Goal: Task Accomplishment & Management: Manage account settings

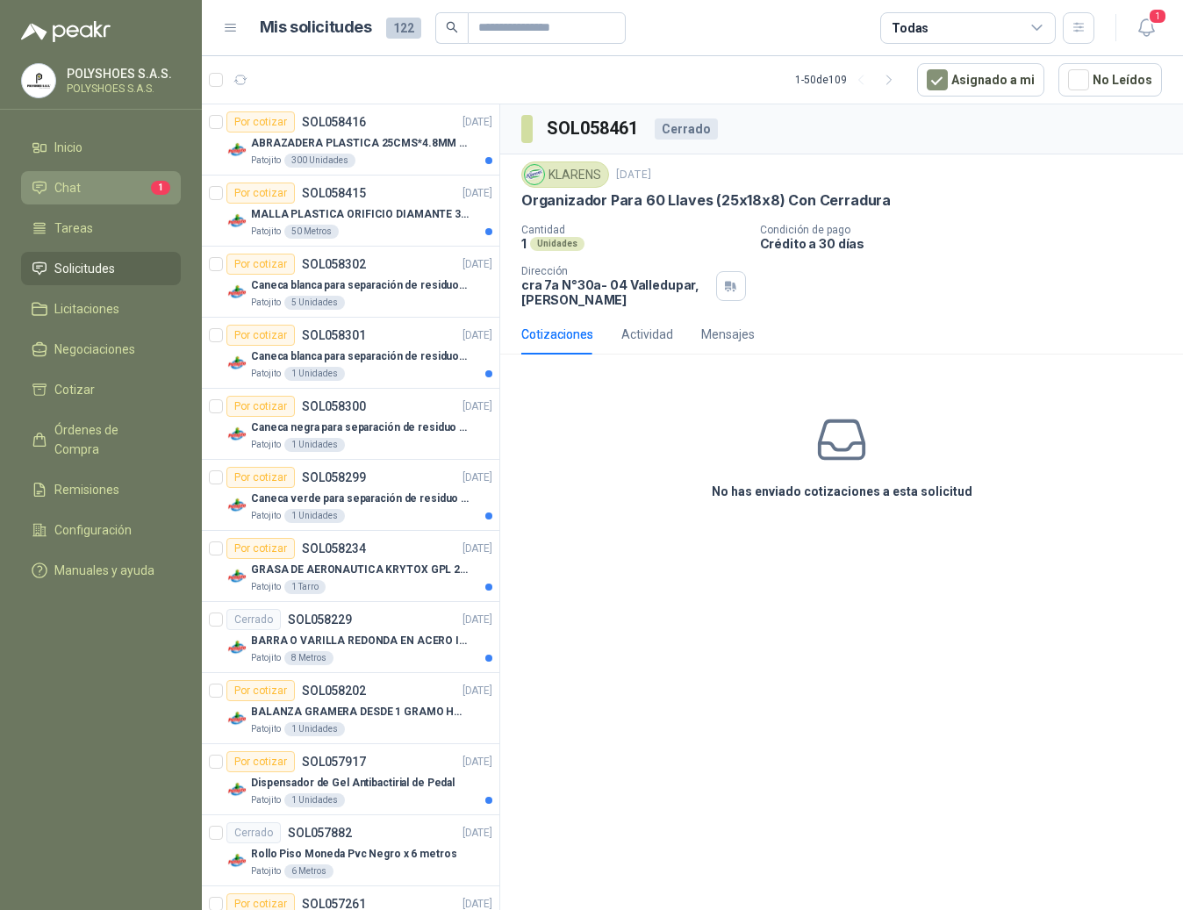
click at [64, 190] on span "Chat" at bounding box center [67, 187] width 26 height 19
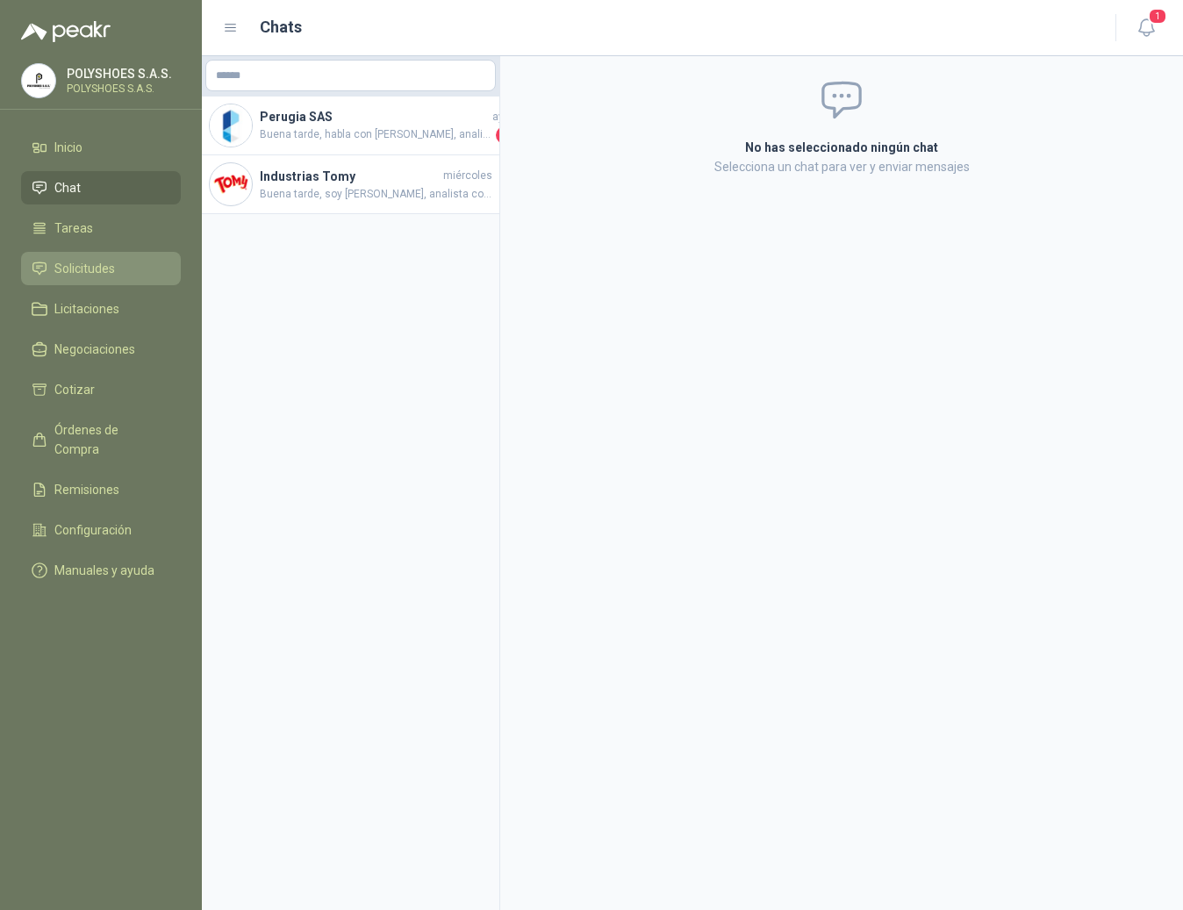
click at [89, 270] on span "Solicitudes" at bounding box center [84, 268] width 61 height 19
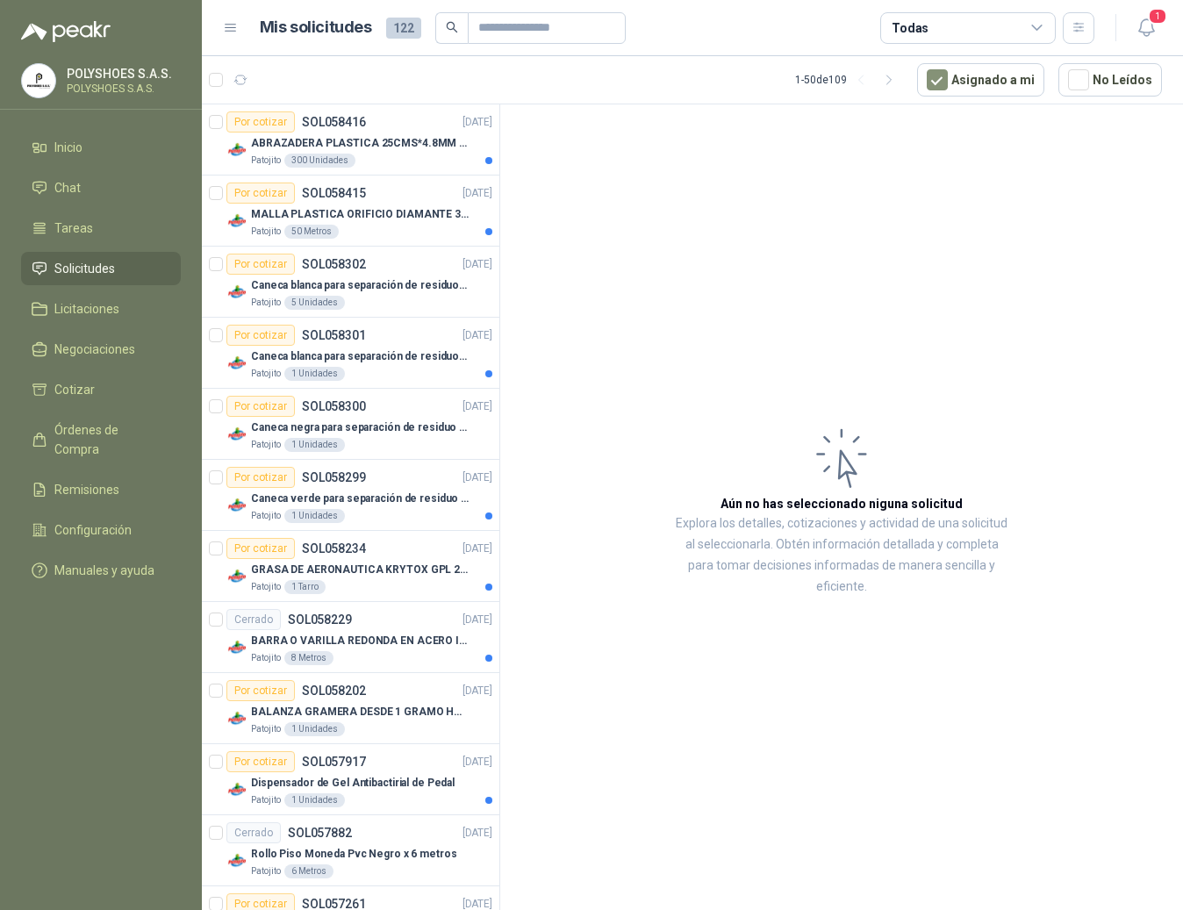
click at [233, 32] on icon at bounding box center [231, 28] width 16 height 16
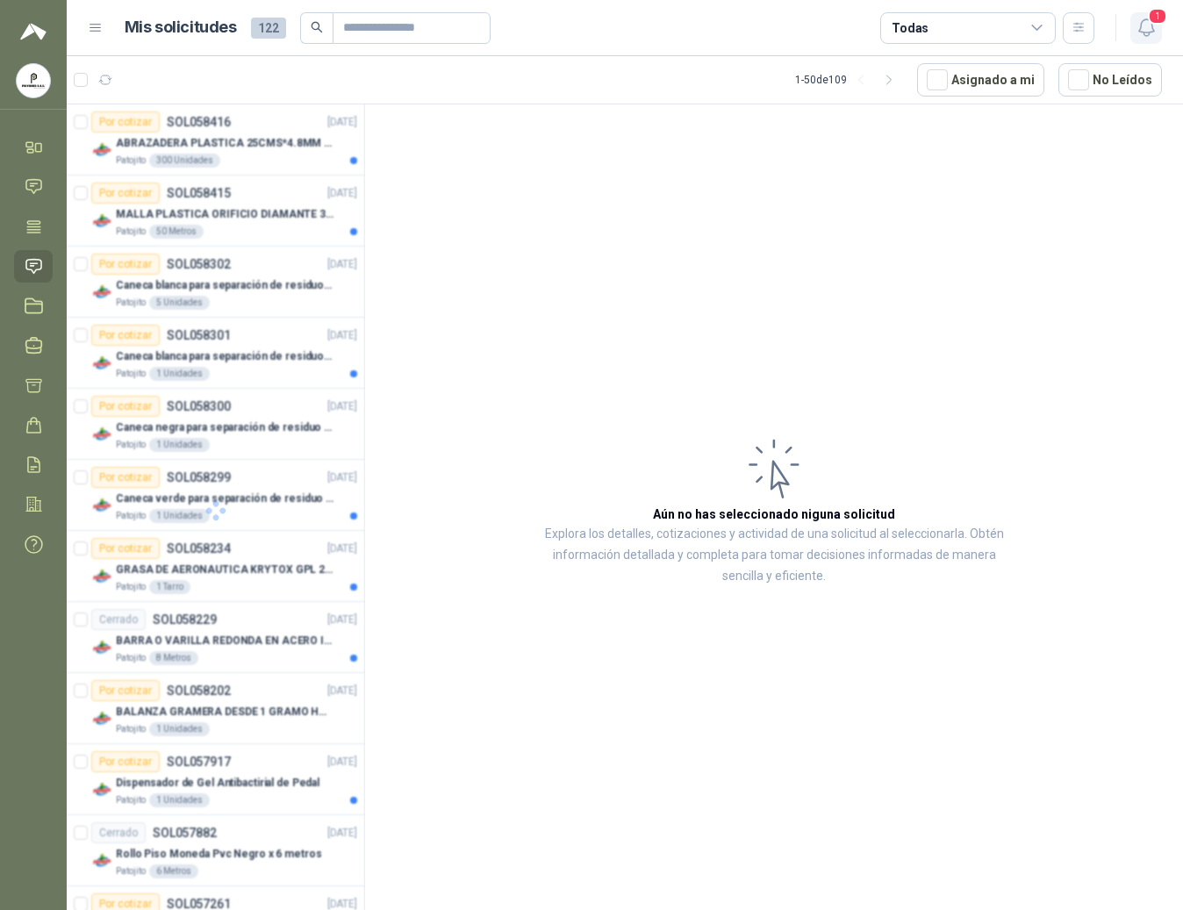
click at [1153, 28] on icon "button" at bounding box center [1147, 28] width 22 height 22
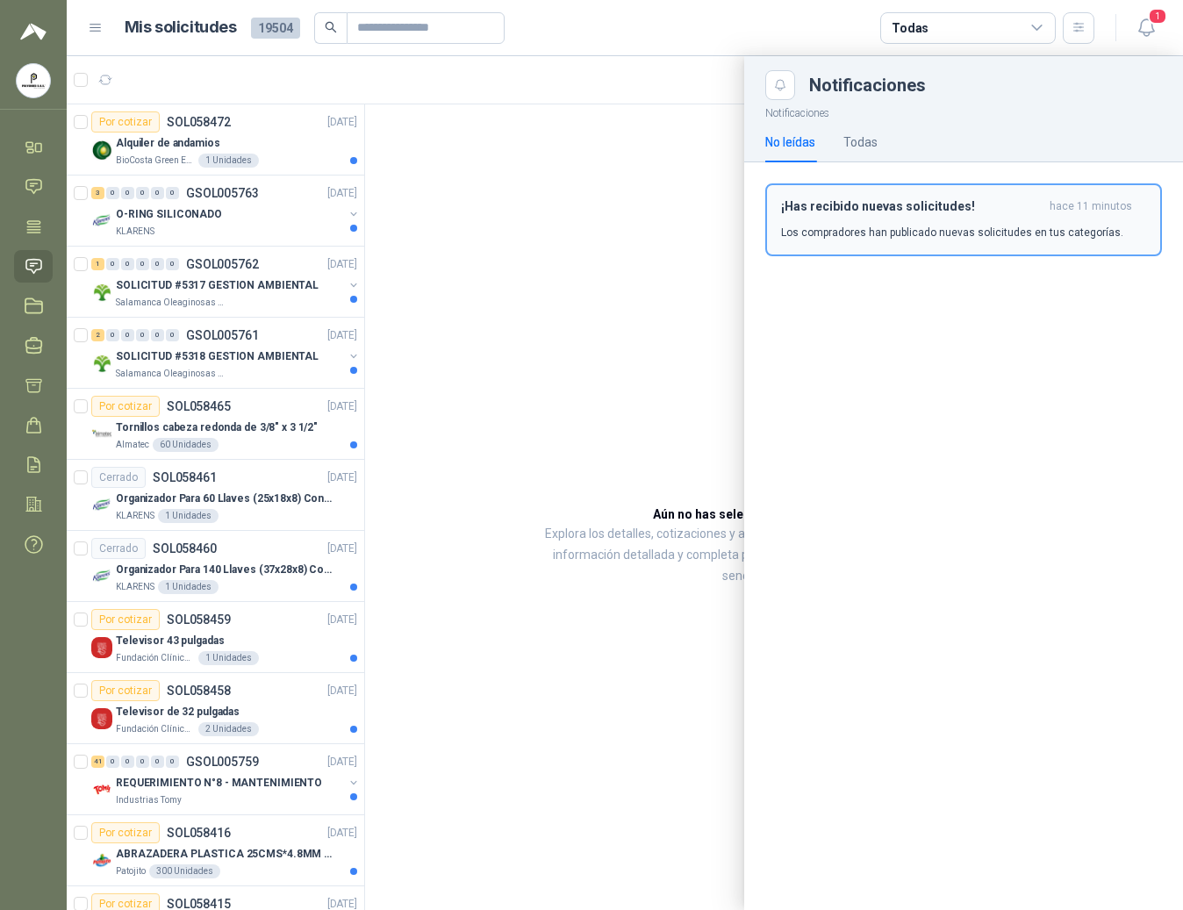
click at [913, 200] on h3 "¡Has recibido nuevas solicitudes!" at bounding box center [912, 206] width 262 height 15
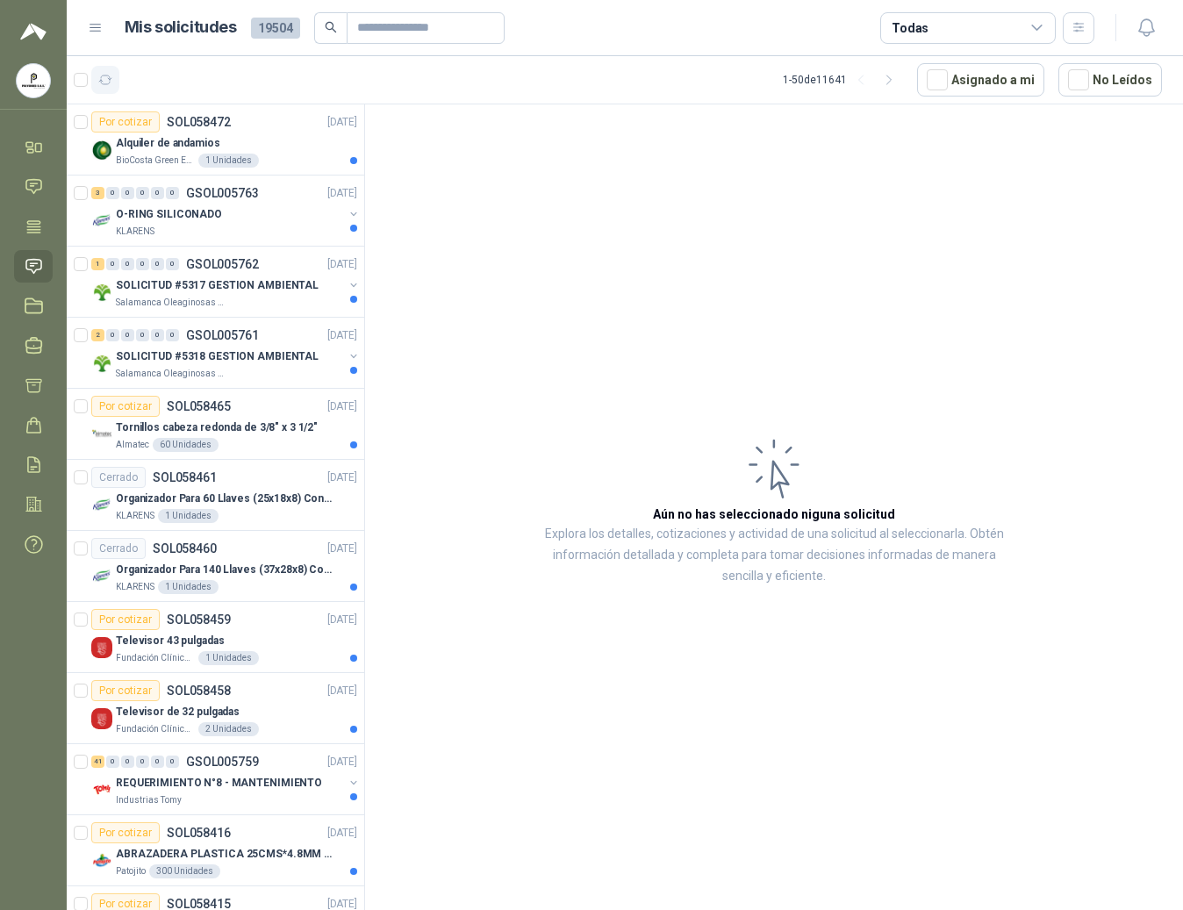
click at [99, 79] on icon "button" at bounding box center [105, 80] width 15 height 15
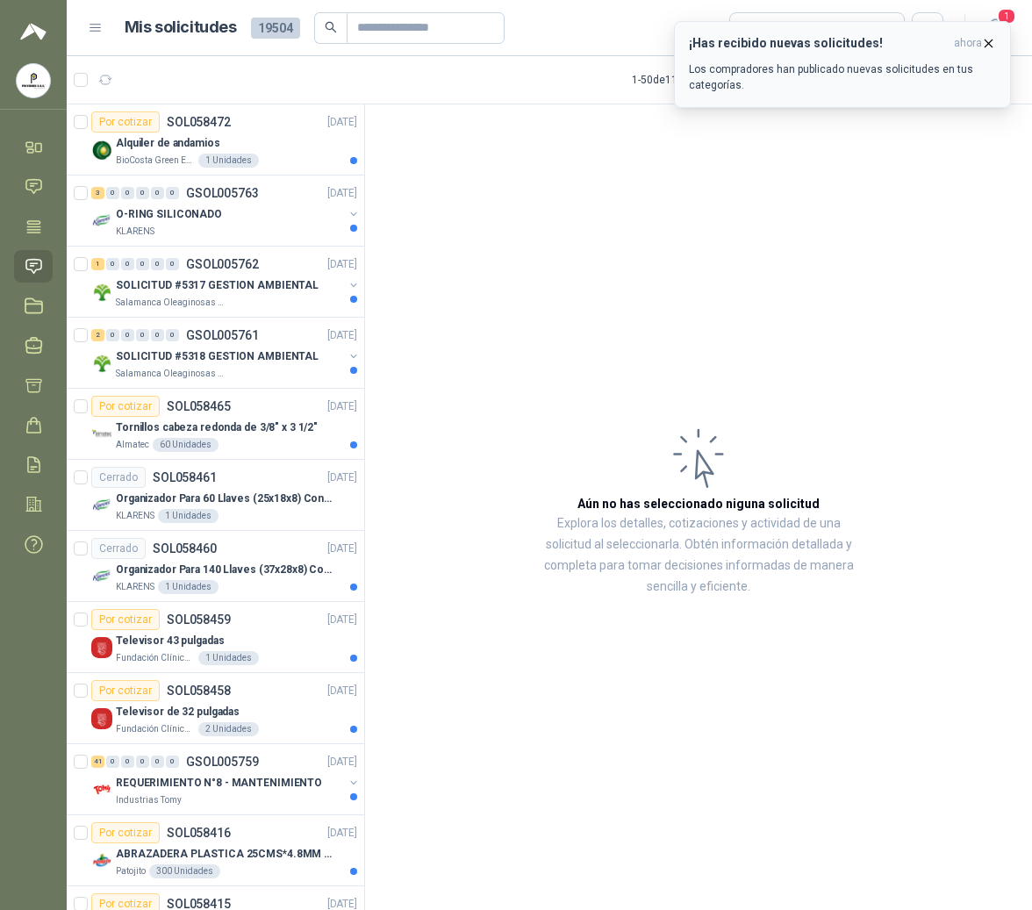
click at [985, 43] on icon "button" at bounding box center [988, 43] width 15 height 15
click at [25, 563] on ul "Inicio Chat Tareas Solicitudes Licitaciones Negociaciones Cotizar Órdenes de Co…" at bounding box center [33, 349] width 67 height 437
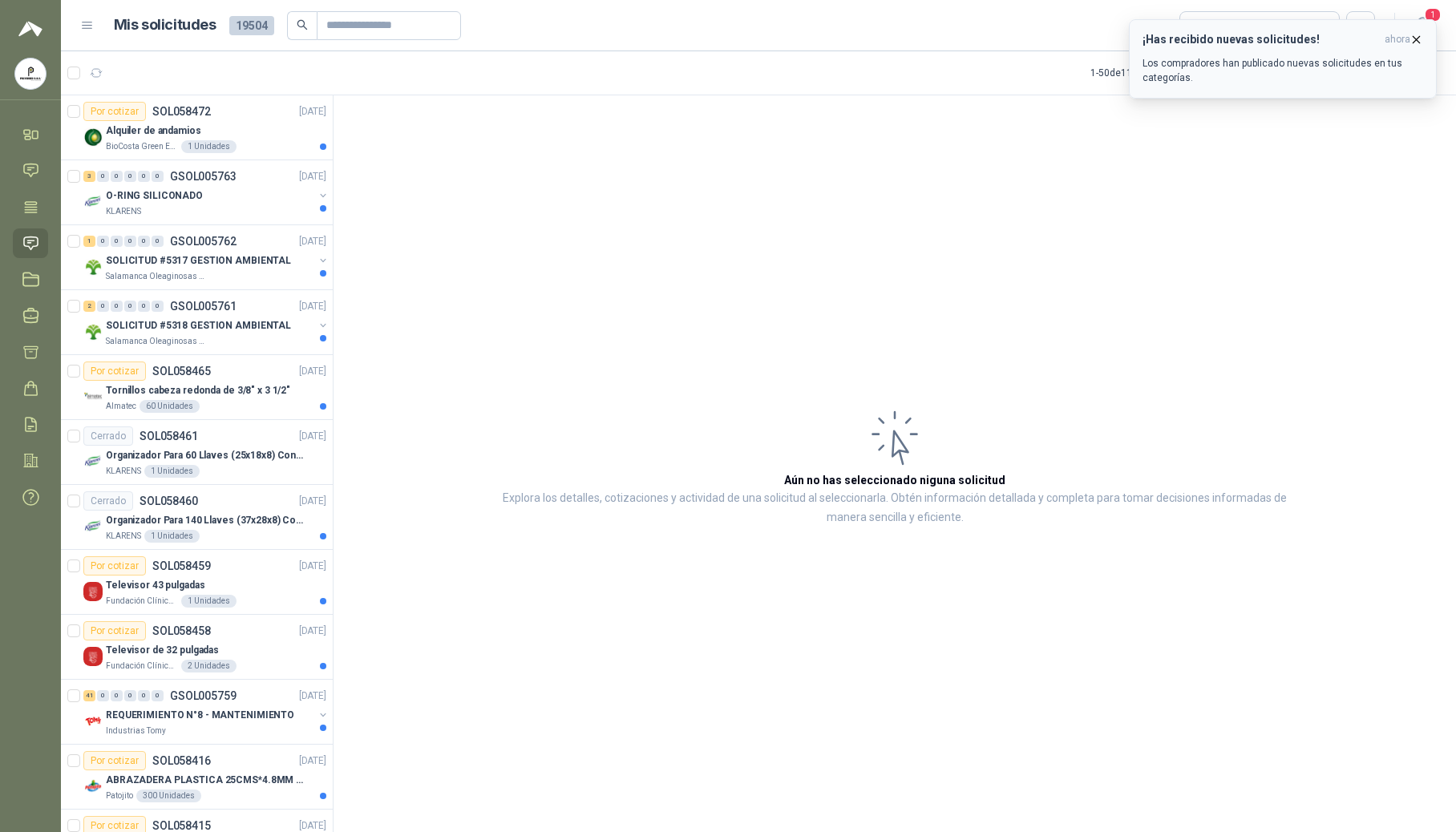
click at [1403, 38] on span "ahora" at bounding box center [1398, 39] width 26 height 14
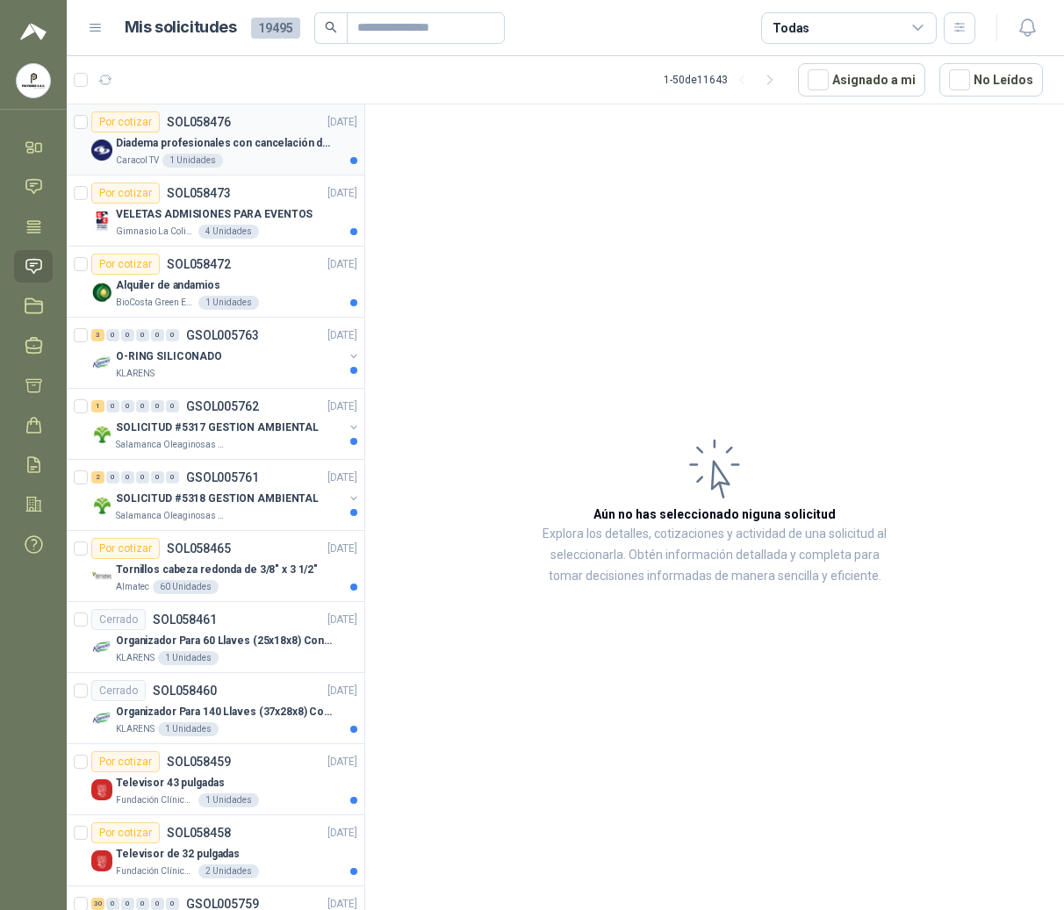
click at [253, 148] on p "Diadema profesionales con cancelación de ruido en micrófono" at bounding box center [225, 143] width 219 height 17
